Goal: Find specific page/section: Find specific page/section

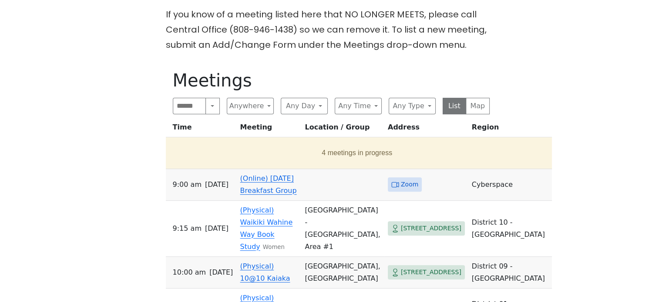
scroll to position [244, 0]
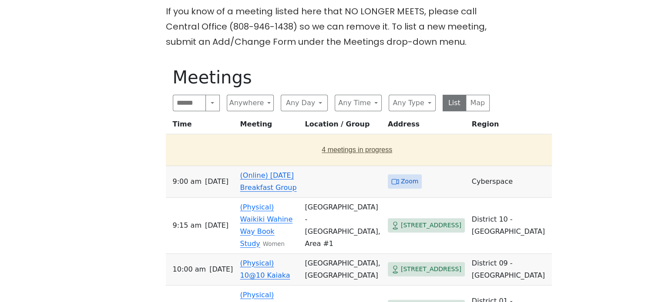
click at [310, 147] on button "4 meetings in progress" at bounding box center [356, 150] width 375 height 24
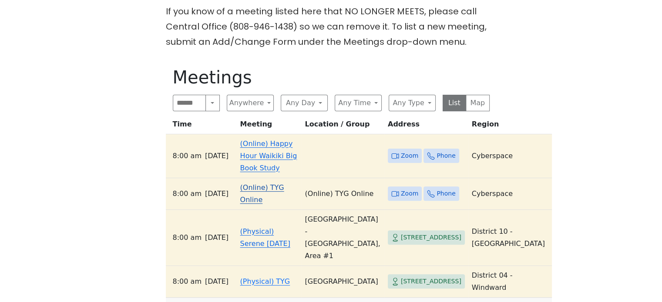
click at [248, 195] on link "(Online) TYG Online" at bounding box center [262, 194] width 44 height 20
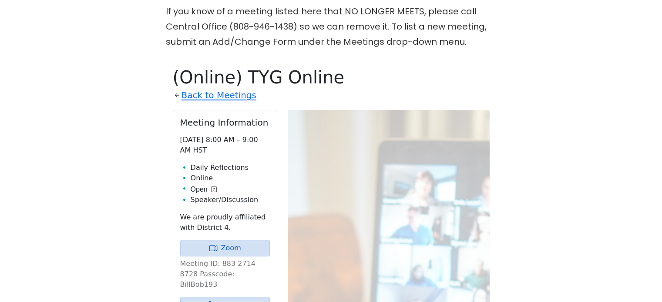
scroll to position [303, 0]
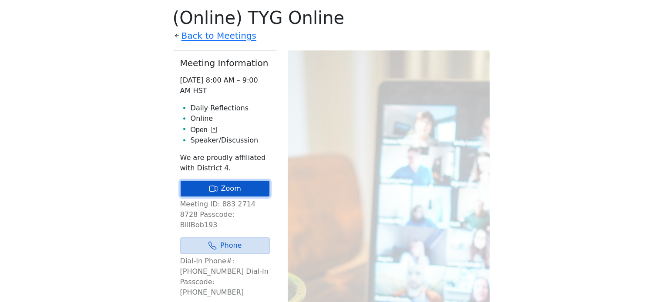
click at [234, 188] on link "Zoom" at bounding box center [225, 189] width 90 height 17
